Goal: Task Accomplishment & Management: Manage account settings

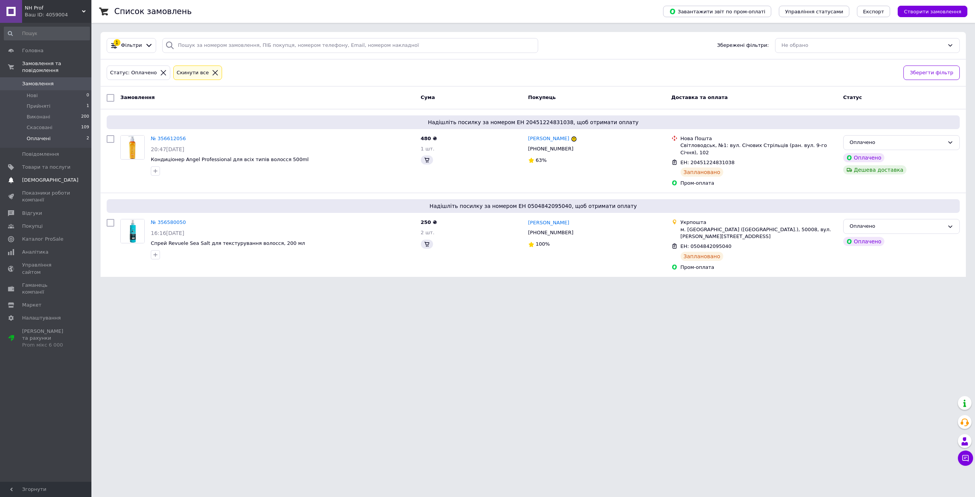
click at [41, 177] on span "[DEMOGRAPHIC_DATA]" at bounding box center [50, 180] width 56 height 7
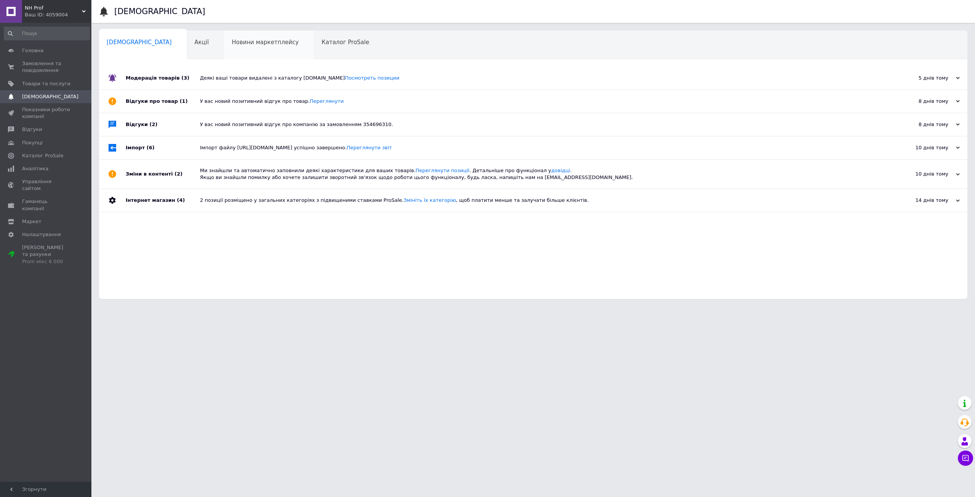
click at [224, 35] on div "Новини маркетплейсу 0" at bounding box center [269, 45] width 90 height 29
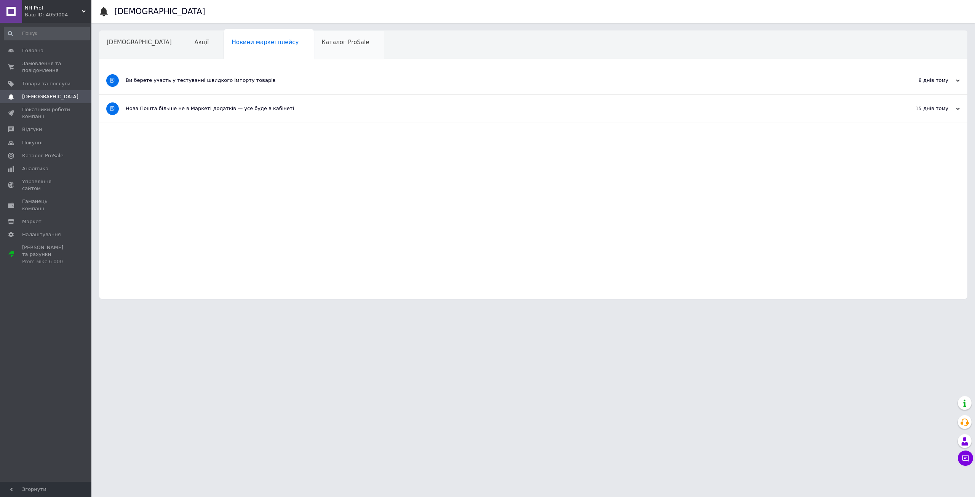
click at [321, 44] on span "Каталог ProSale" at bounding box center [345, 42] width 48 height 7
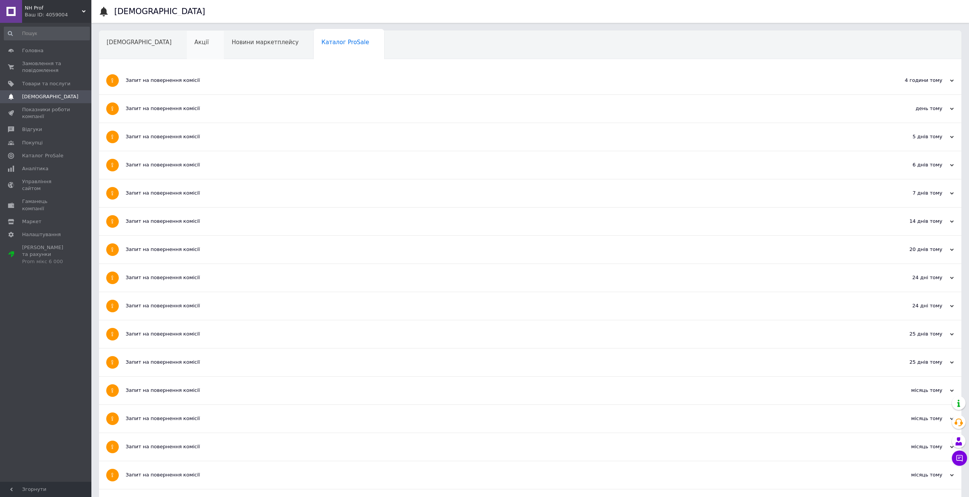
click at [187, 46] on div "Акції" at bounding box center [205, 45] width 37 height 29
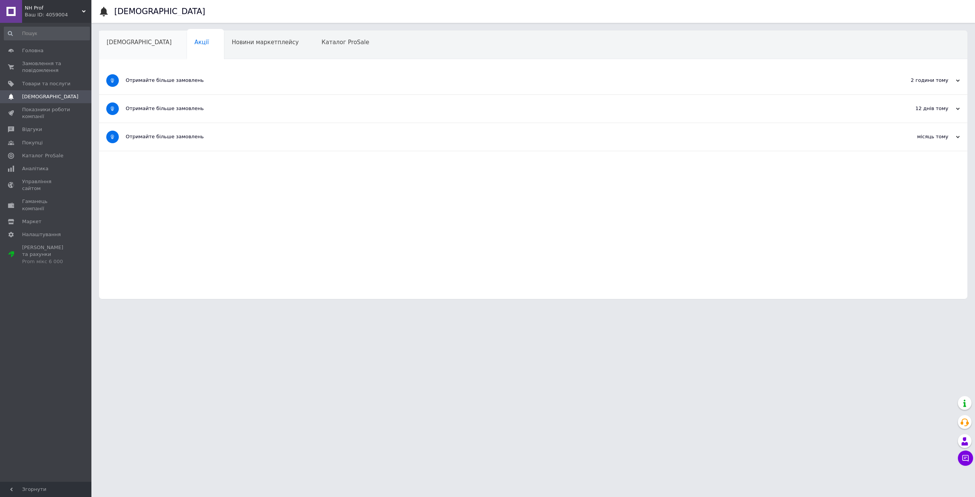
click at [127, 44] on span "[DEMOGRAPHIC_DATA]" at bounding box center [139, 42] width 65 height 7
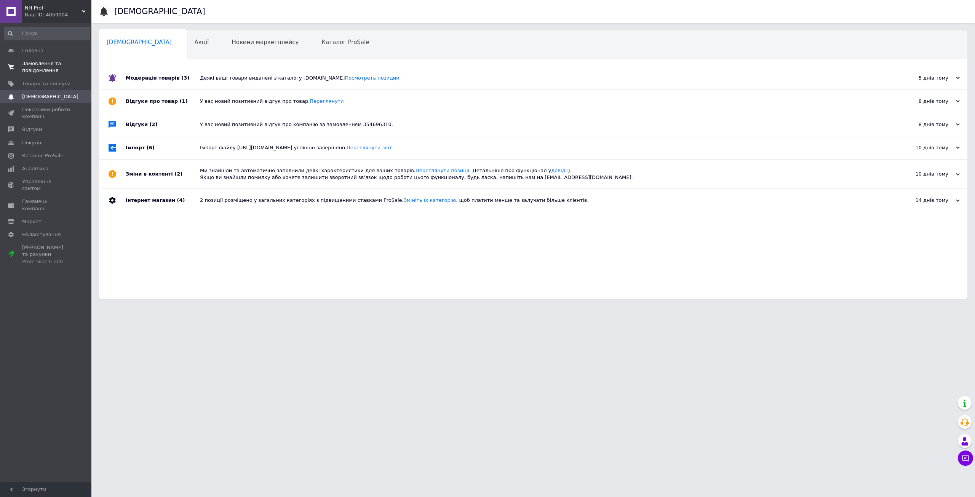
click at [51, 70] on span "Замовлення та повідомлення" at bounding box center [46, 67] width 48 height 14
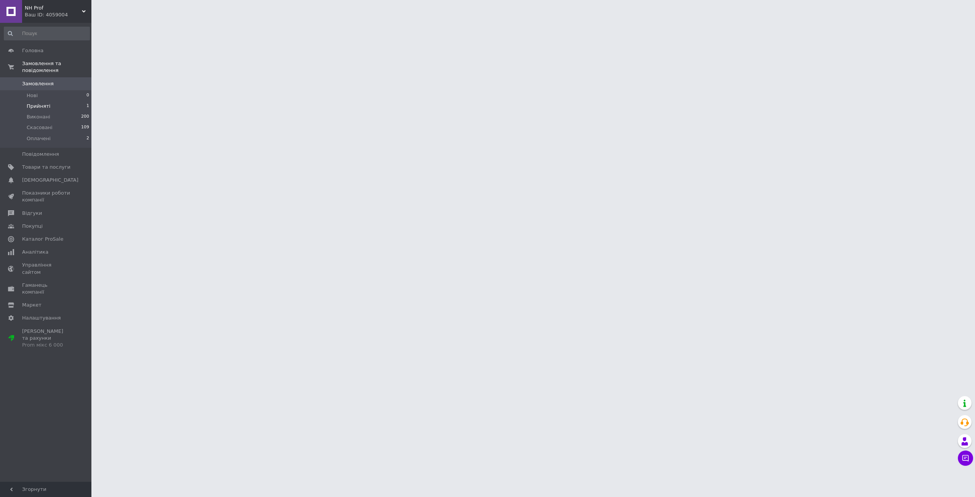
click at [42, 103] on span "Прийняті" at bounding box center [39, 106] width 24 height 7
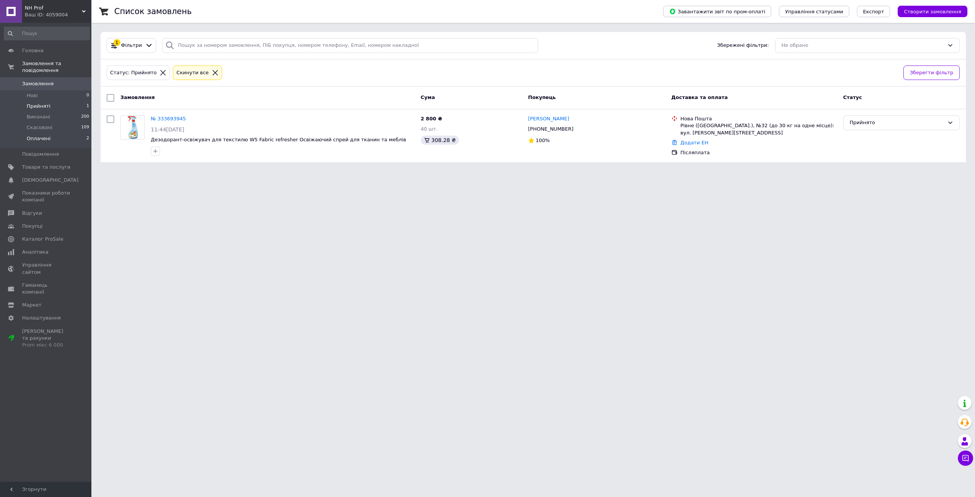
click at [39, 137] on li "Оплачені 2" at bounding box center [47, 140] width 94 height 14
